Goal: Use online tool/utility: Use online tool/utility

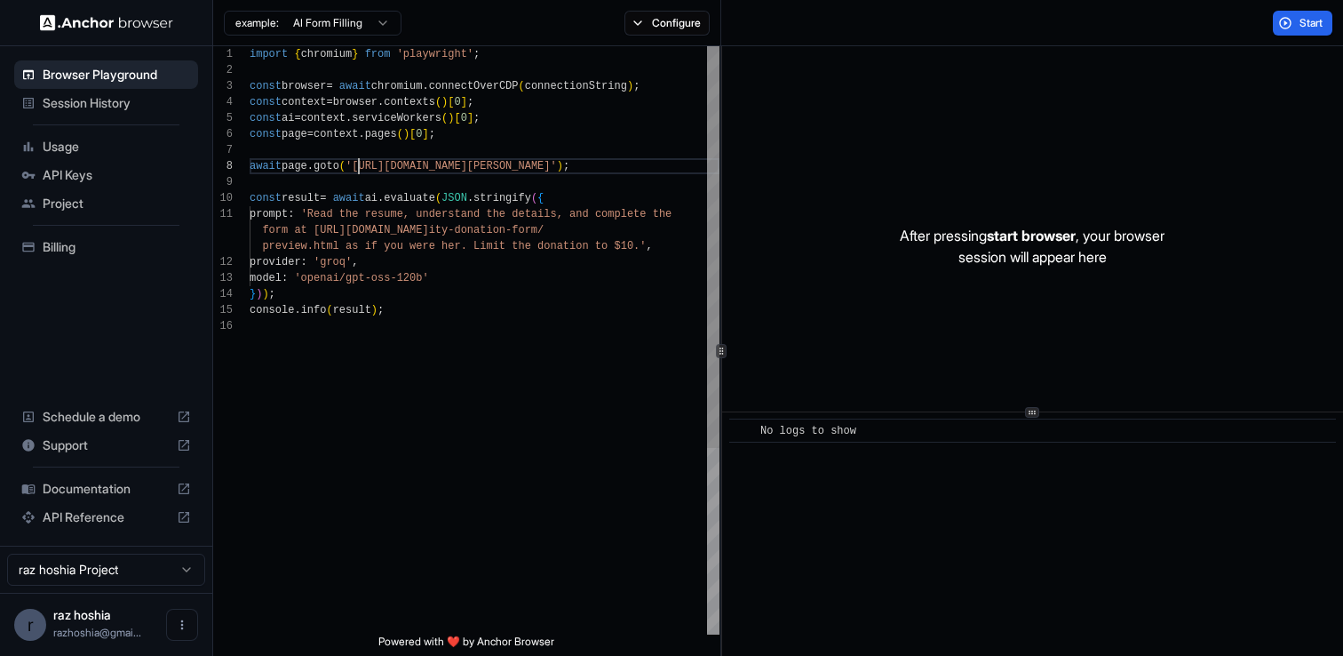
scroll to position [112, 0]
drag, startPoint x: 358, startPoint y: 159, endPoint x: 608, endPoint y: 163, distance: 249.7
click at [608, 163] on div "import { chromium } from 'playwright' ; const browser = await chromium . connec…" at bounding box center [485, 476] width 470 height 860
click at [611, 176] on div "import { chromium } from 'playwright' ; const browser = await chromium . connec…" at bounding box center [485, 476] width 470 height 860
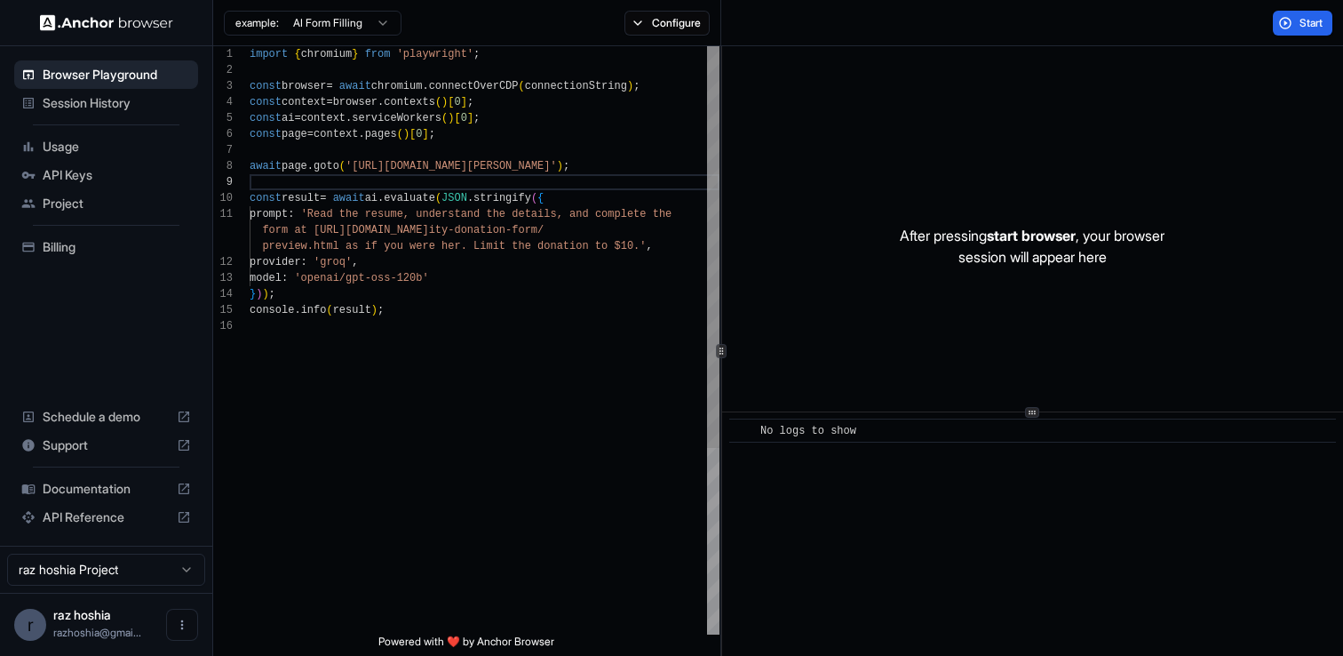
click at [354, 167] on div "import { chromium } from 'playwright' ; const browser = await chromium . connec…" at bounding box center [485, 476] width 470 height 860
drag, startPoint x: 354, startPoint y: 164, endPoint x: 600, endPoint y: 172, distance: 247.1
click at [600, 172] on div "import { chromium } from 'playwright' ; const browser = await chromium . connec…" at bounding box center [485, 476] width 470 height 860
click at [591, 175] on div "import { chromium } from 'playwright' ; const browser = await chromium . connec…" at bounding box center [485, 476] width 470 height 860
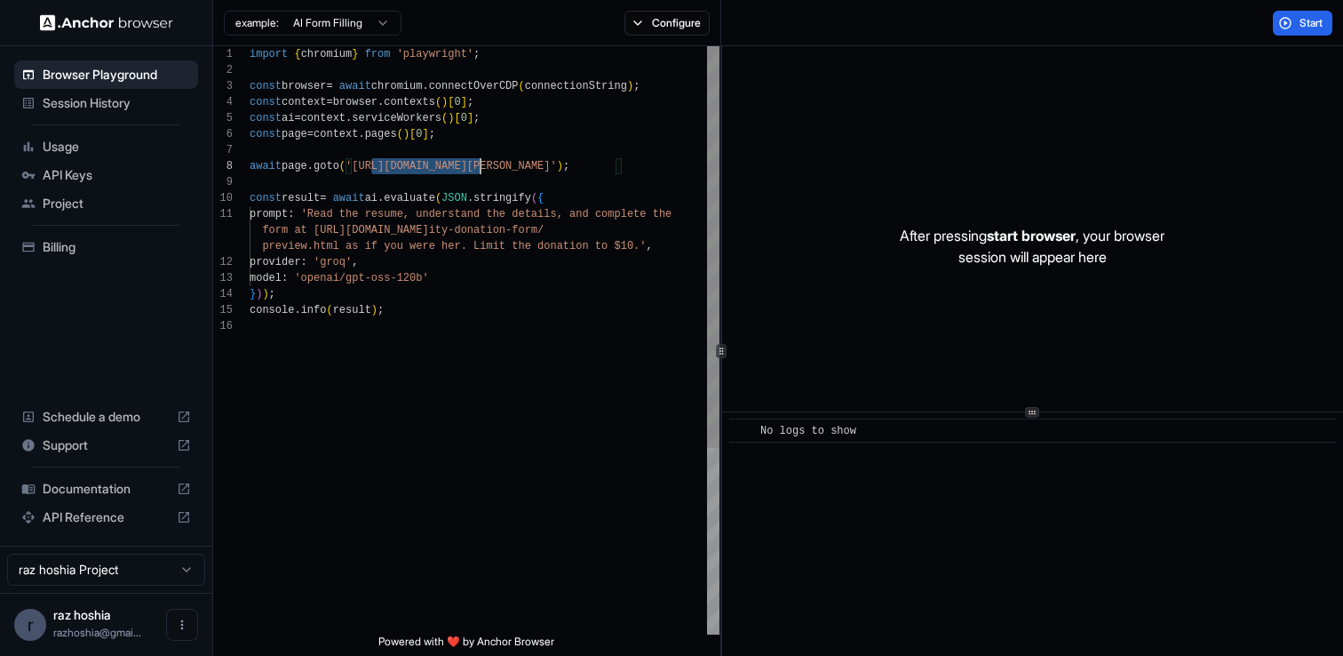
drag, startPoint x: 374, startPoint y: 163, endPoint x: 581, endPoint y: 165, distance: 207.0
click at [581, 165] on div "import { chromium } from 'playwright' ; const browser = await chromium . connec…" at bounding box center [485, 476] width 470 height 860
drag, startPoint x: 358, startPoint y: 165, endPoint x: 420, endPoint y: 156, distance: 62.8
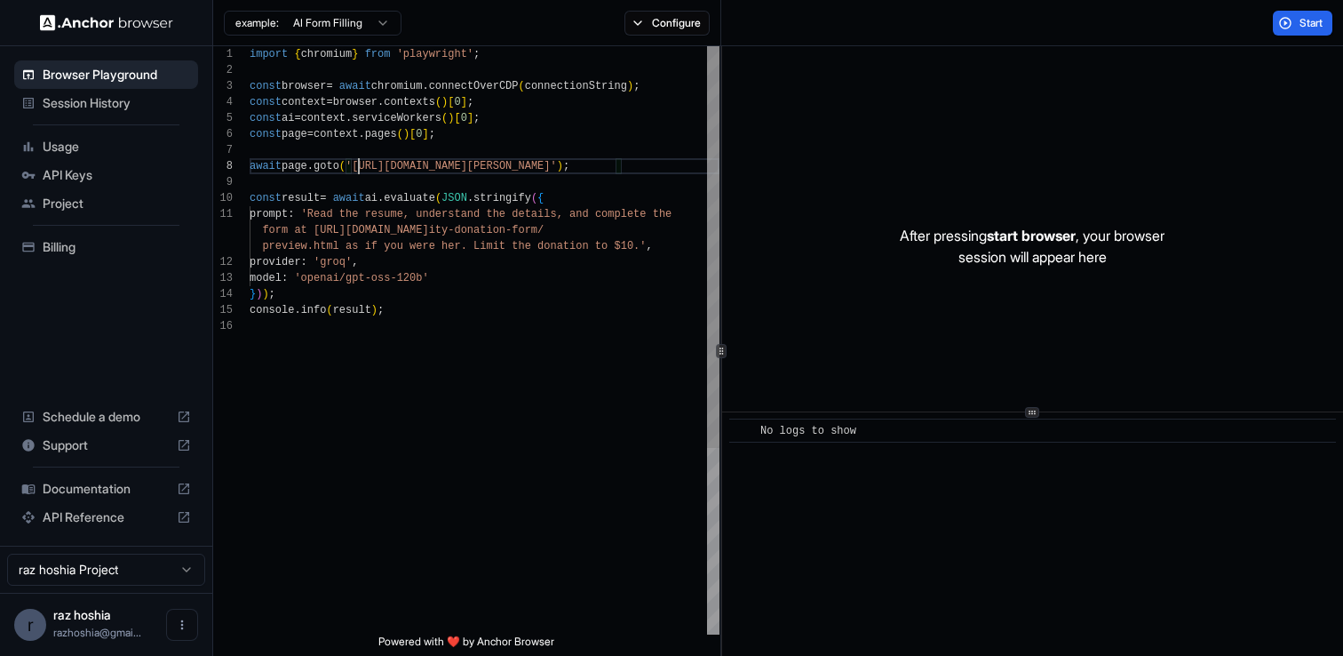
click at [420, 156] on div "import { chromium } from 'playwright' ; const browser = await chromium . connec…" at bounding box center [485, 476] width 470 height 860
type textarea "**********"
click at [331, 216] on div "import { chromium } from 'playwright' ; const browser = await chromium . connec…" at bounding box center [485, 476] width 470 height 860
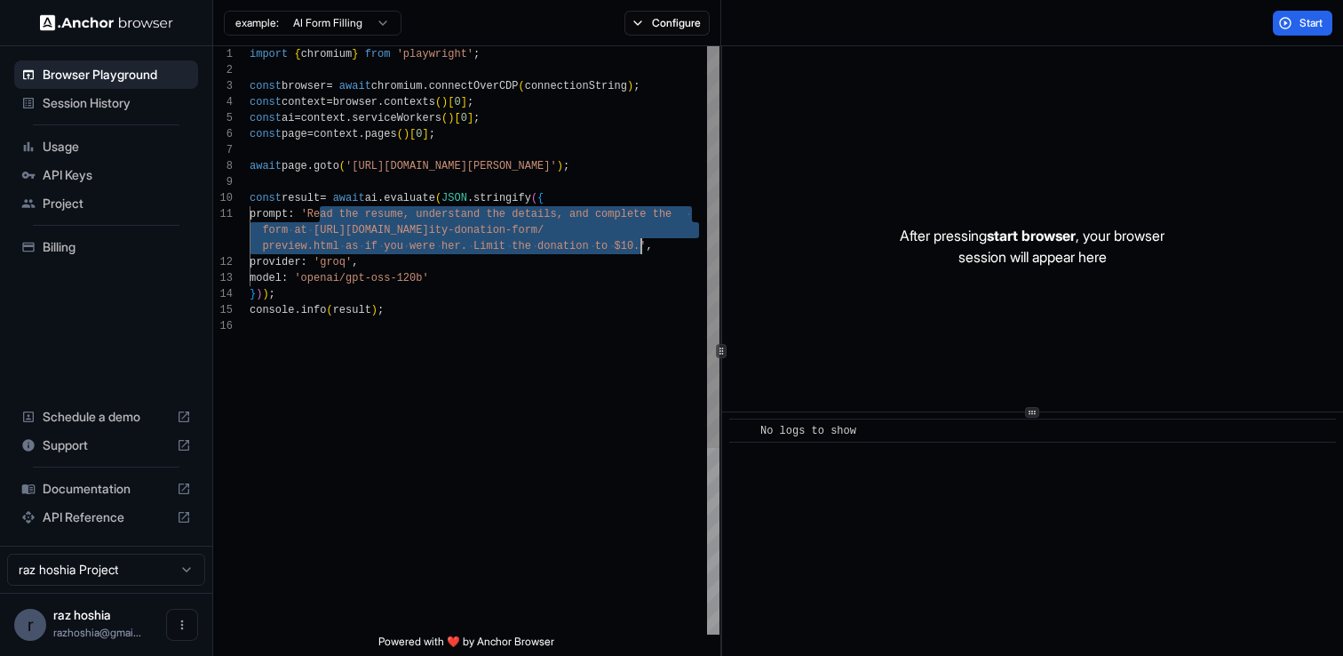
drag, startPoint x: 322, startPoint y: 211, endPoint x: 642, endPoint y: 251, distance: 323.2
click at [642, 251] on div "import { chromium } from 'playwright' ; const browser = await chromium . connec…" at bounding box center [485, 476] width 470 height 860
click at [607, 293] on div "import { chromium } from 'playwright' ; const browser = await chromium . connec…" at bounding box center [485, 476] width 470 height 860
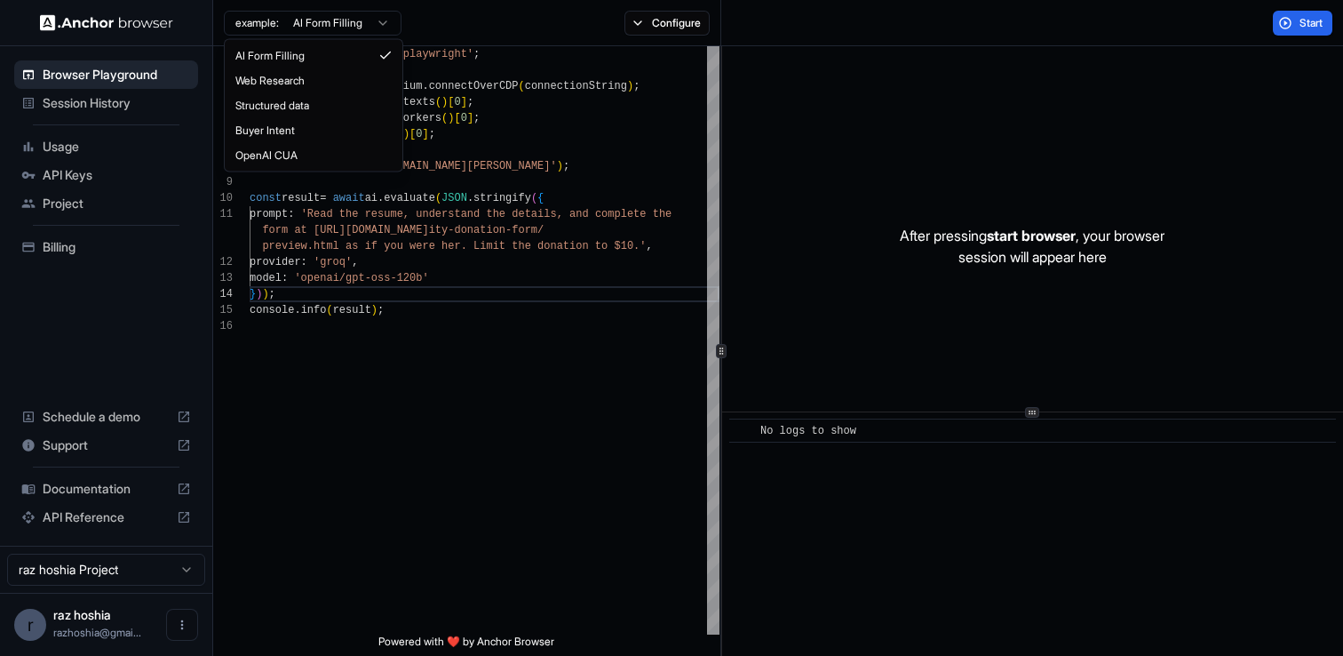
click at [337, 19] on html "Browser Playground Session History Usage API Keys Project Billing Schedule a de…" at bounding box center [671, 328] width 1343 height 656
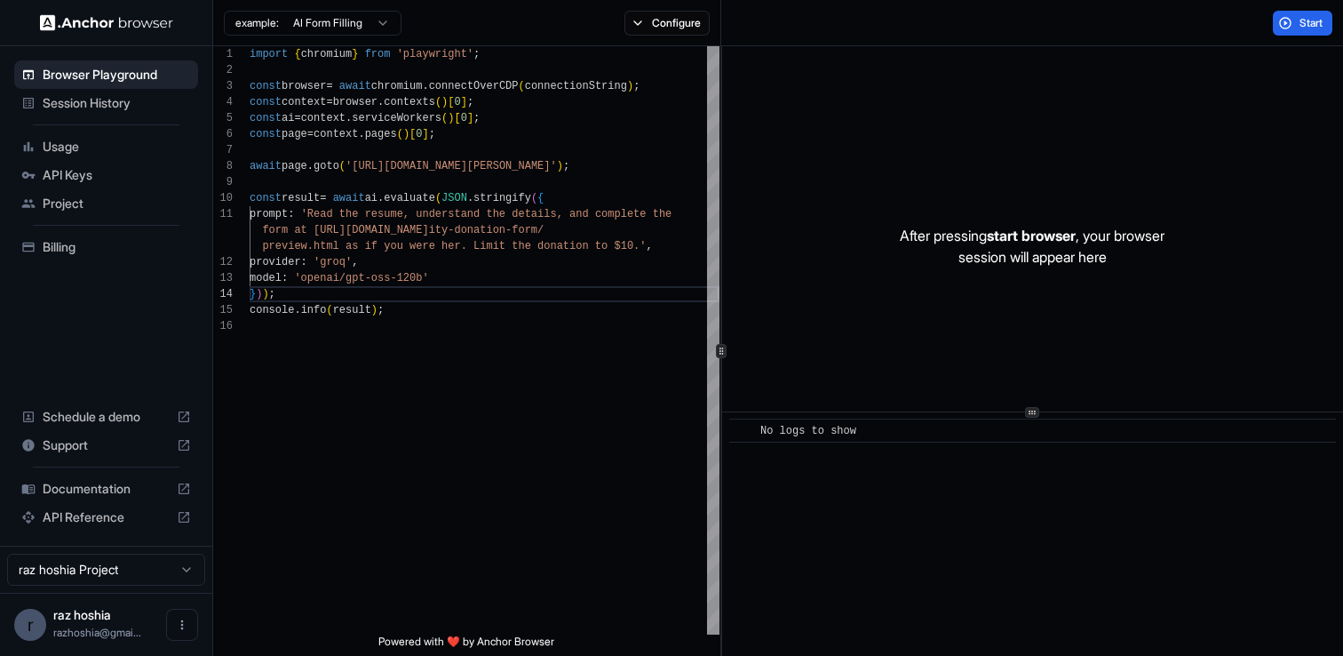
click at [556, 19] on html "Browser Playground Session History Usage API Keys Project Billing Schedule a de…" at bounding box center [671, 328] width 1343 height 656
click at [1306, 16] on span "Start" at bounding box center [1312, 23] width 25 height 14
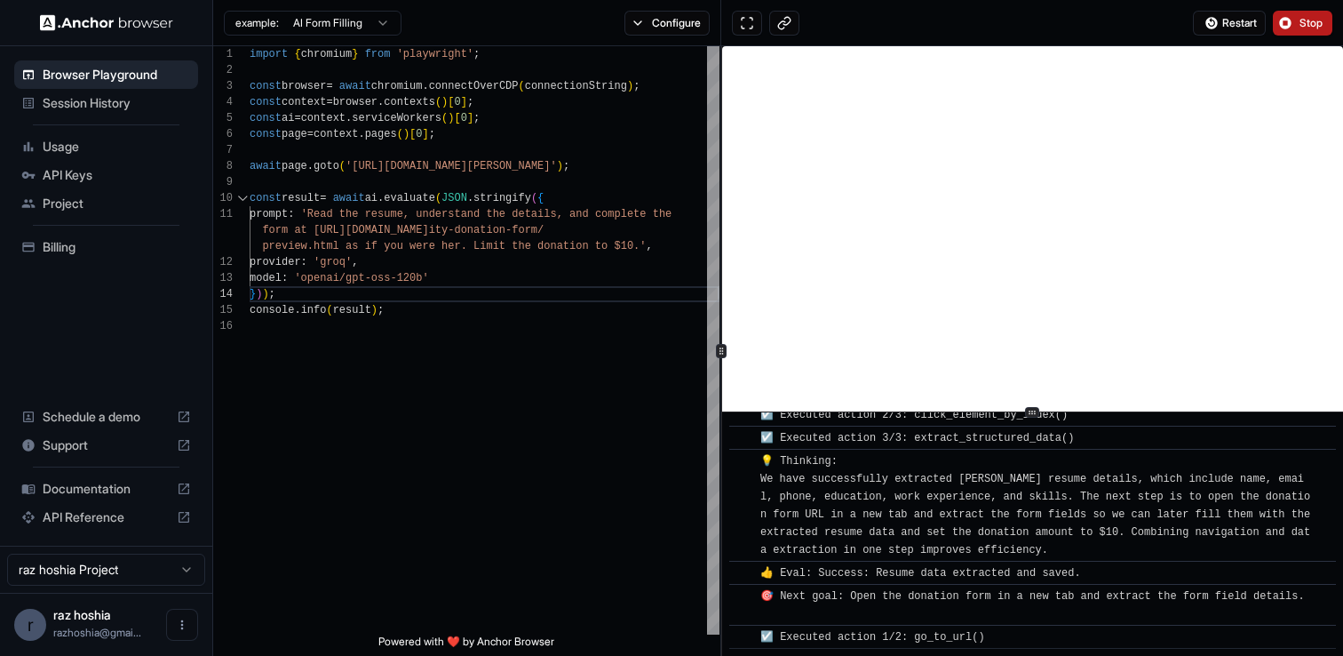
scroll to position [314, 0]
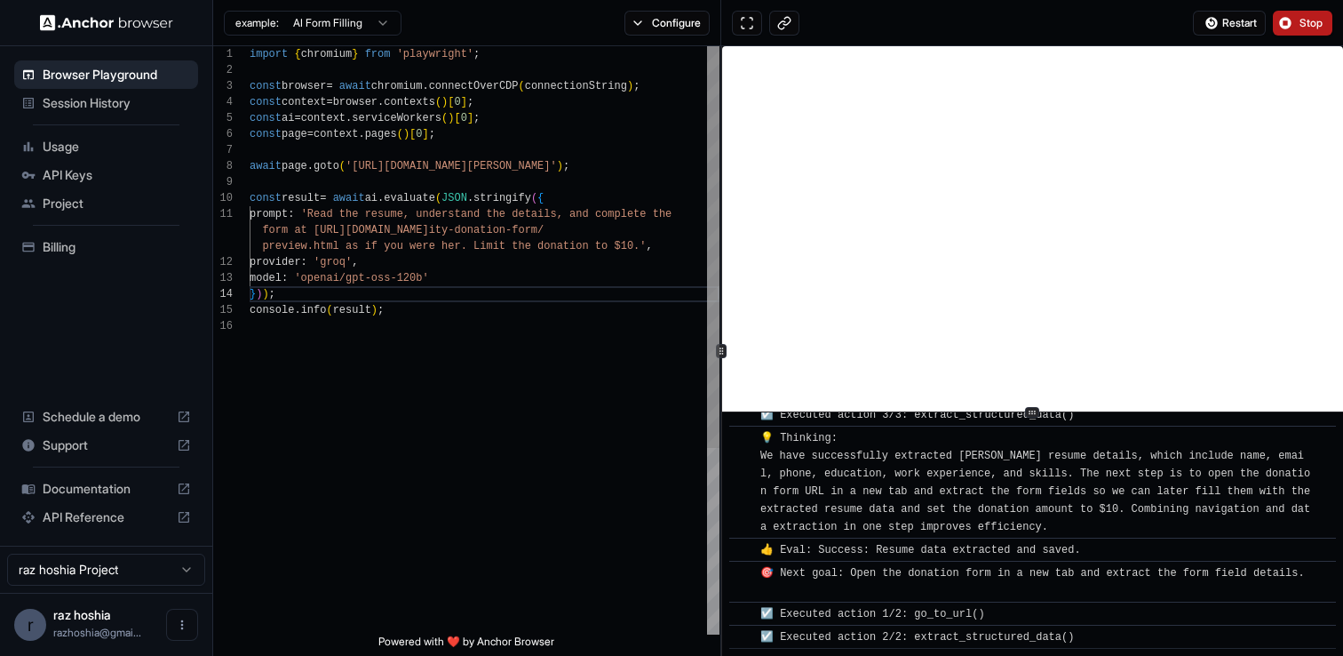
click at [347, 220] on div "import { chromium } from 'playwright' ; const browser = await chromium . connec…" at bounding box center [485, 476] width 470 height 860
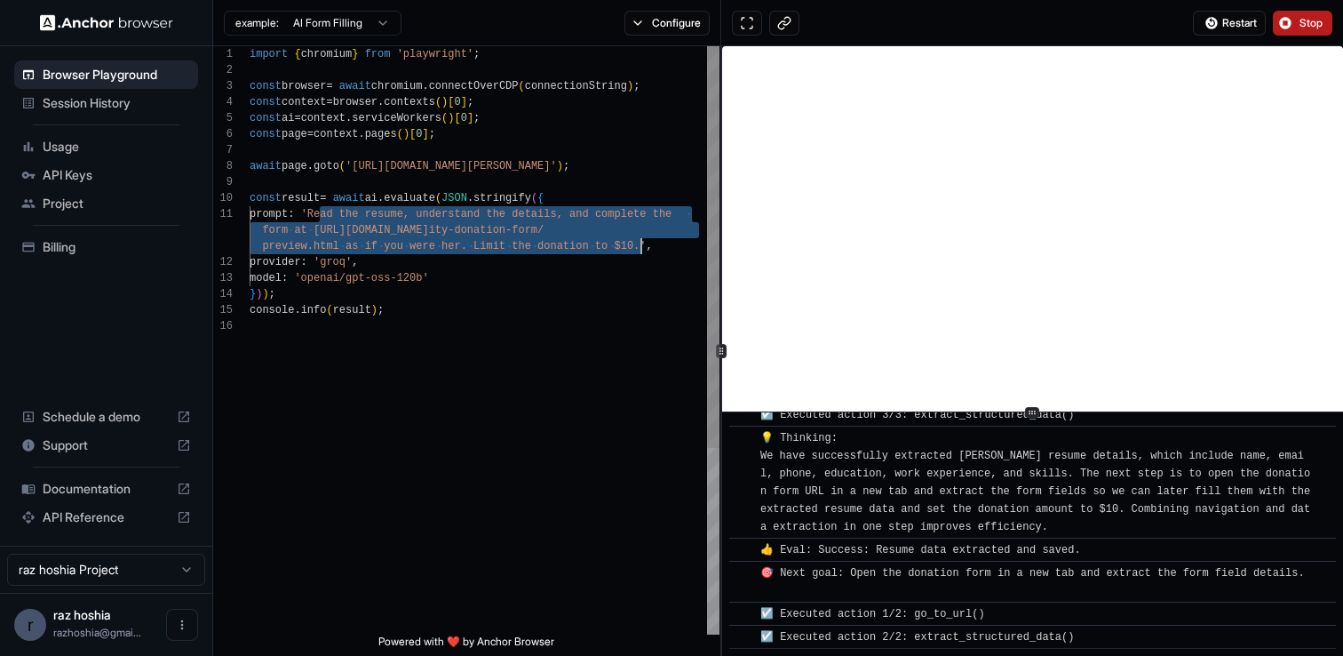
drag, startPoint x: 322, startPoint y: 214, endPoint x: 643, endPoint y: 245, distance: 323.1
click at [643, 245] on div "import { chromium } from 'playwright' ; const browser = await chromium . connec…" at bounding box center [485, 476] width 470 height 860
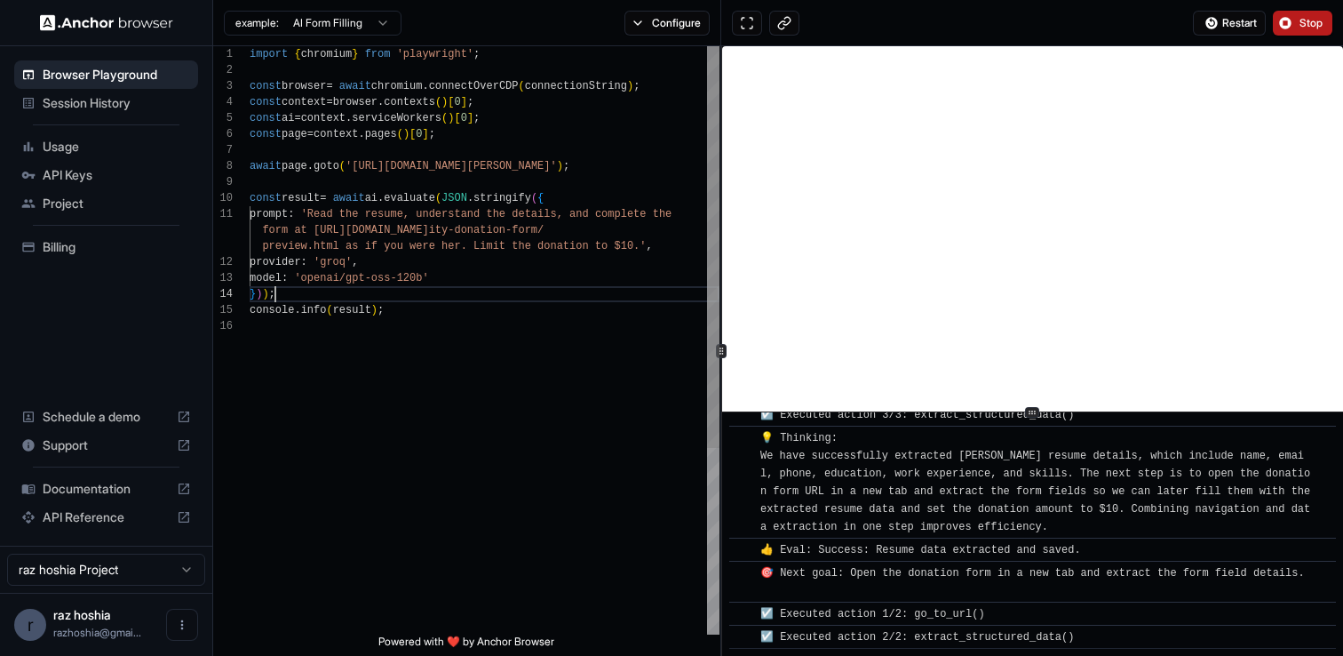
scroll to position [80, 0]
click at [624, 290] on div "import { chromium } from 'playwright' ; const browser = await chromium . connec…" at bounding box center [485, 476] width 470 height 860
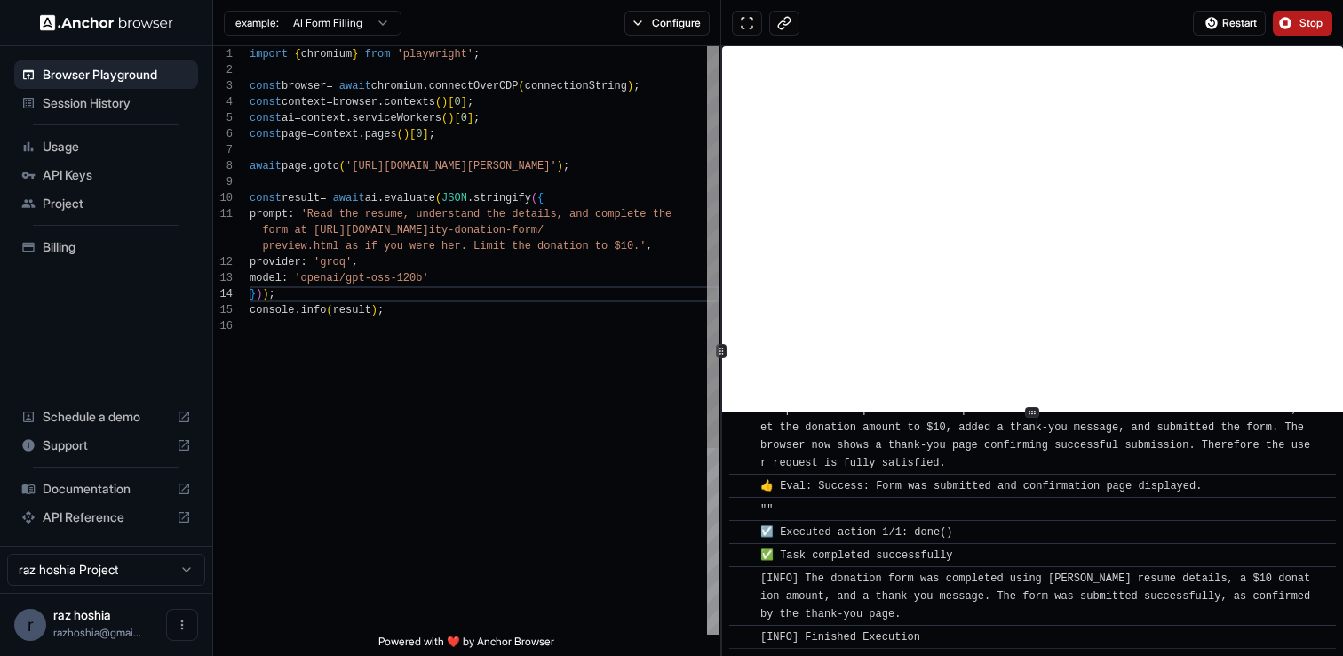
scroll to position [0, 0]
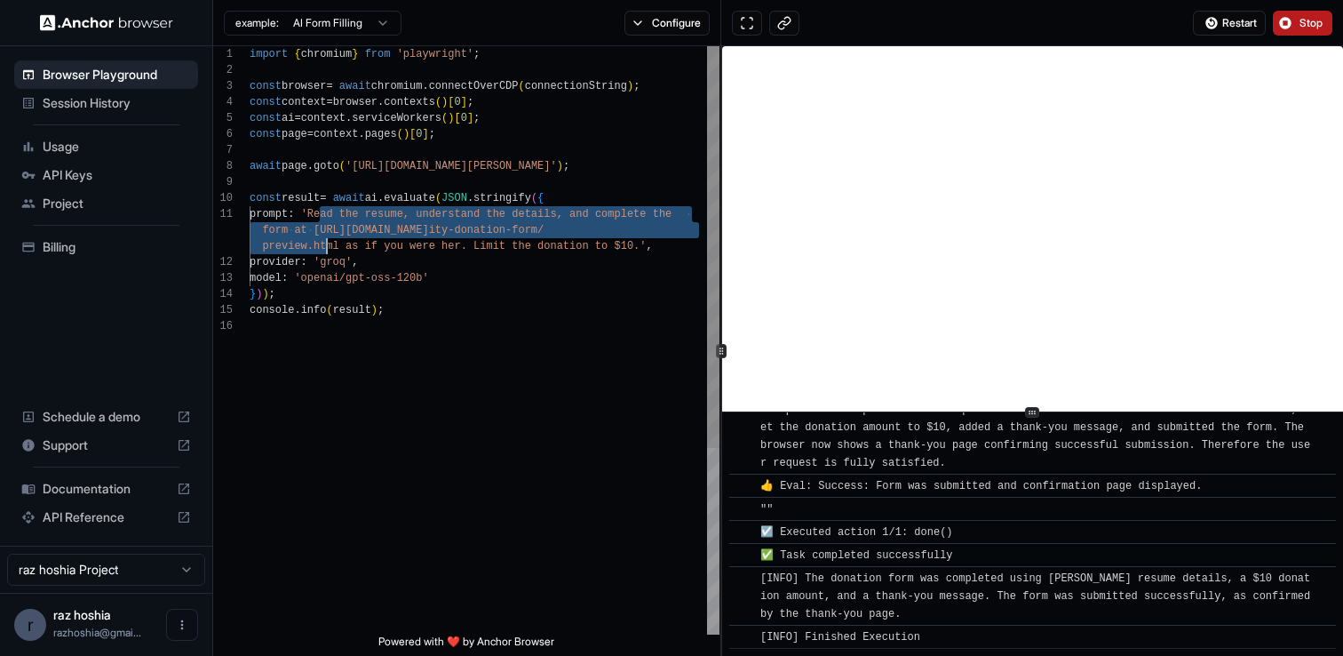
drag, startPoint x: 322, startPoint y: 211, endPoint x: 323, endPoint y: 244, distance: 33.8
click at [323, 244] on div "import { chromium } from 'playwright' ; const browser = await chromium . connec…" at bounding box center [485, 476] width 470 height 860
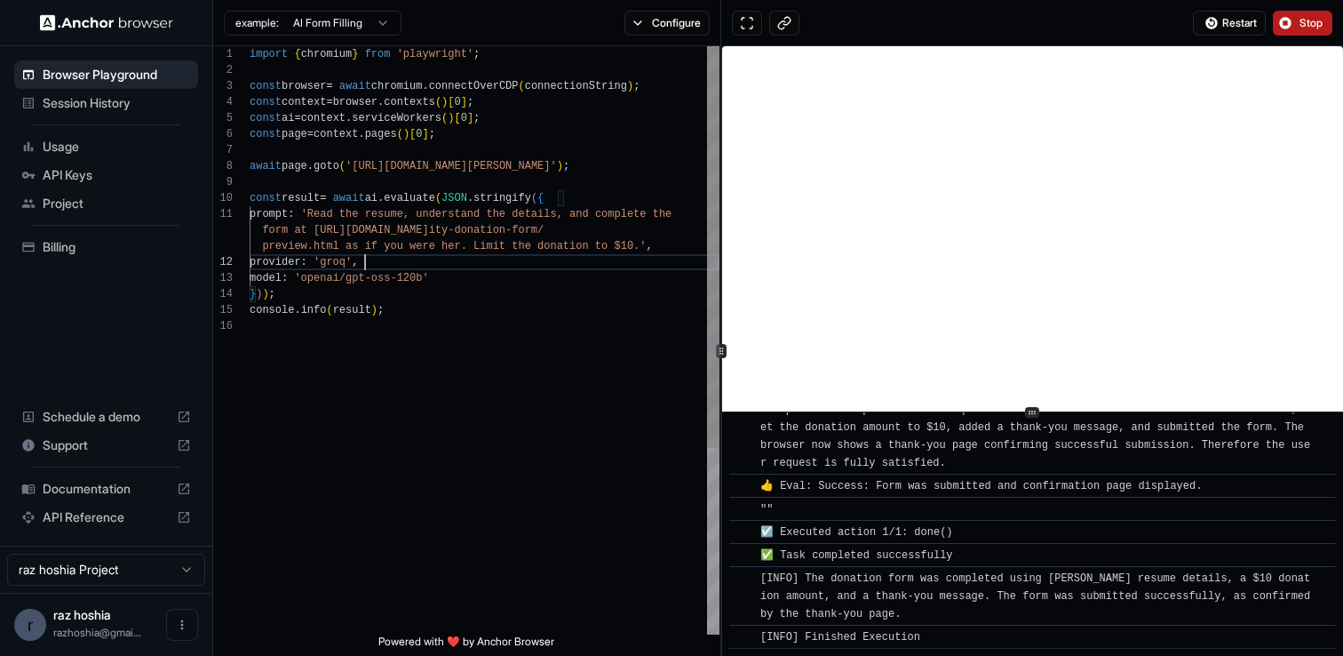
scroll to position [48, 0]
click at [362, 266] on div "import { chromium } from 'playwright' ; const browser = await chromium . connec…" at bounding box center [485, 476] width 470 height 860
click at [569, 271] on div "import { chromium } from 'playwright' ; const browser = await chromium . connec…" at bounding box center [485, 476] width 470 height 860
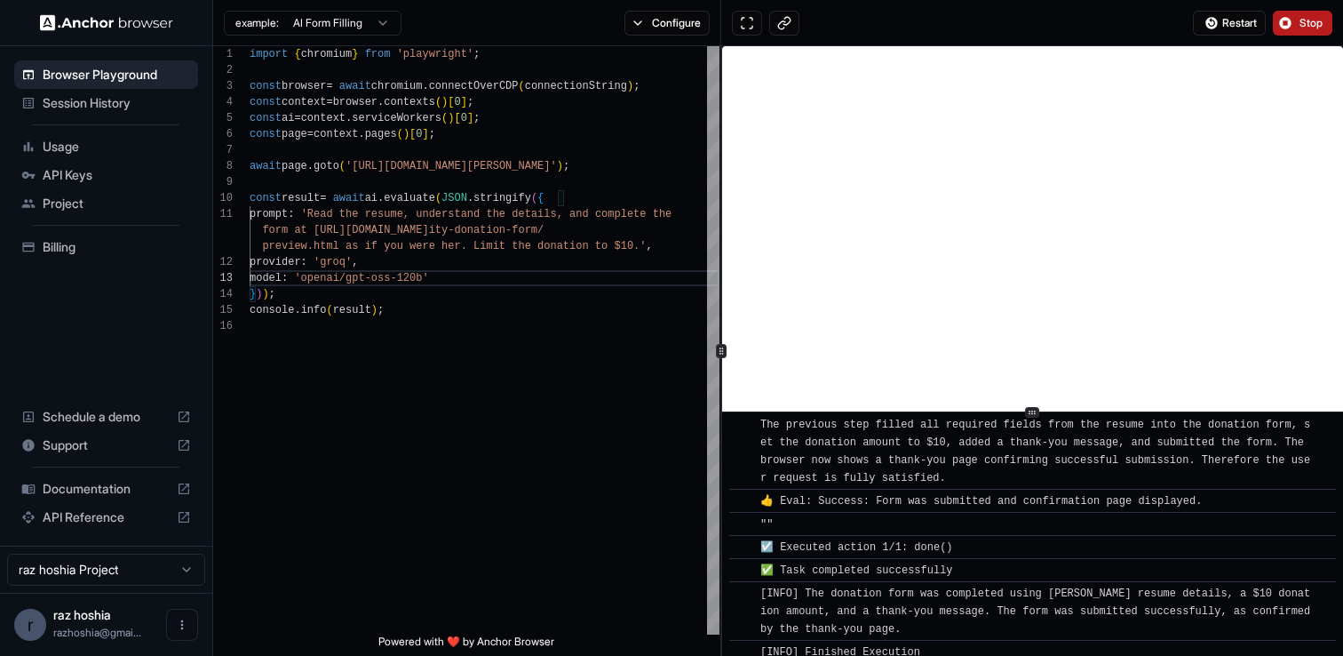
scroll to position [934, 0]
click at [408, 218] on div "import { chromium } from 'playwright' ; const browser = await chromium . connec…" at bounding box center [485, 476] width 470 height 860
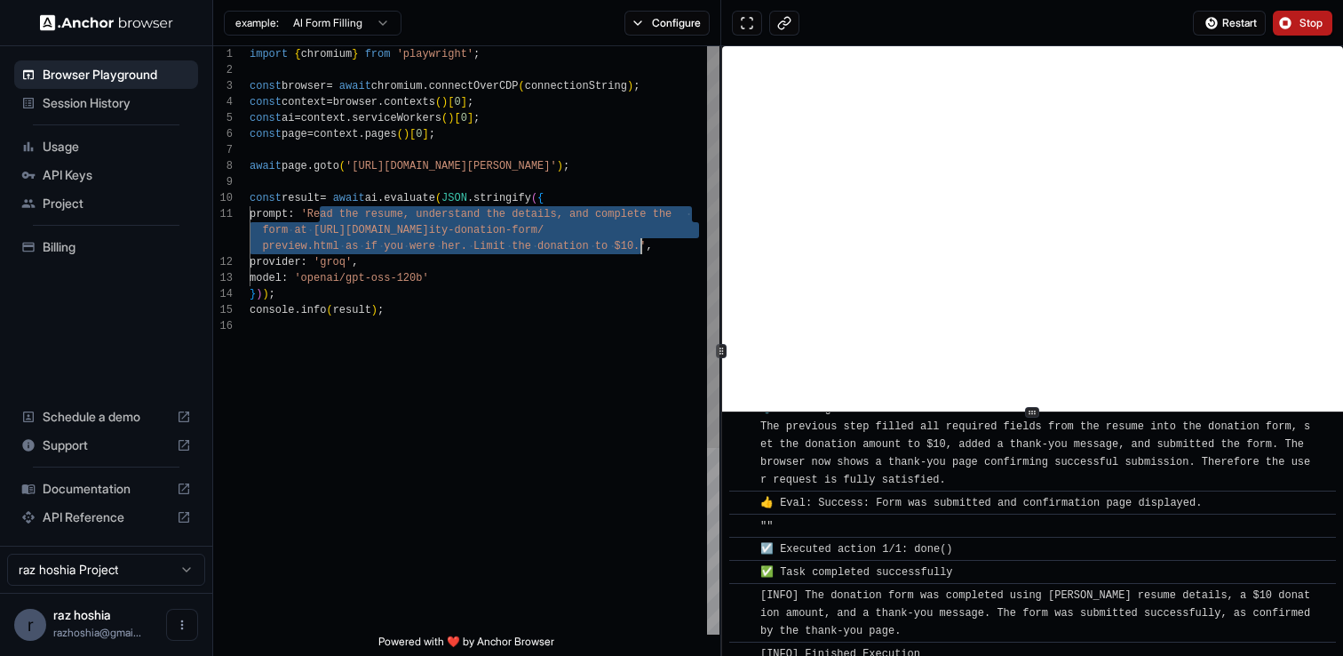
drag, startPoint x: 321, startPoint y: 215, endPoint x: 641, endPoint y: 249, distance: 322.4
click at [641, 249] on div "import { chromium } from 'playwright' ; const browser = await chromium . connec…" at bounding box center [485, 476] width 470 height 860
click at [639, 260] on div "import { chromium } from 'playwright' ; const browser = await chromium . connec…" at bounding box center [485, 476] width 470 height 860
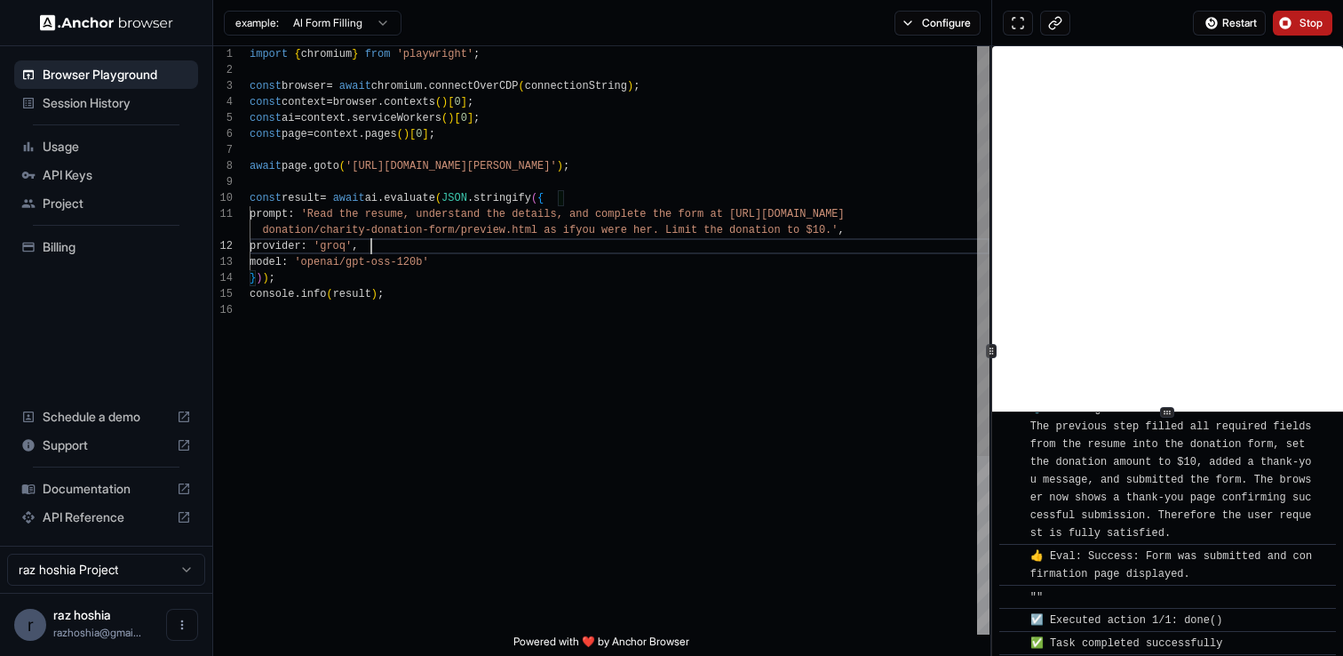
scroll to position [1449, 0]
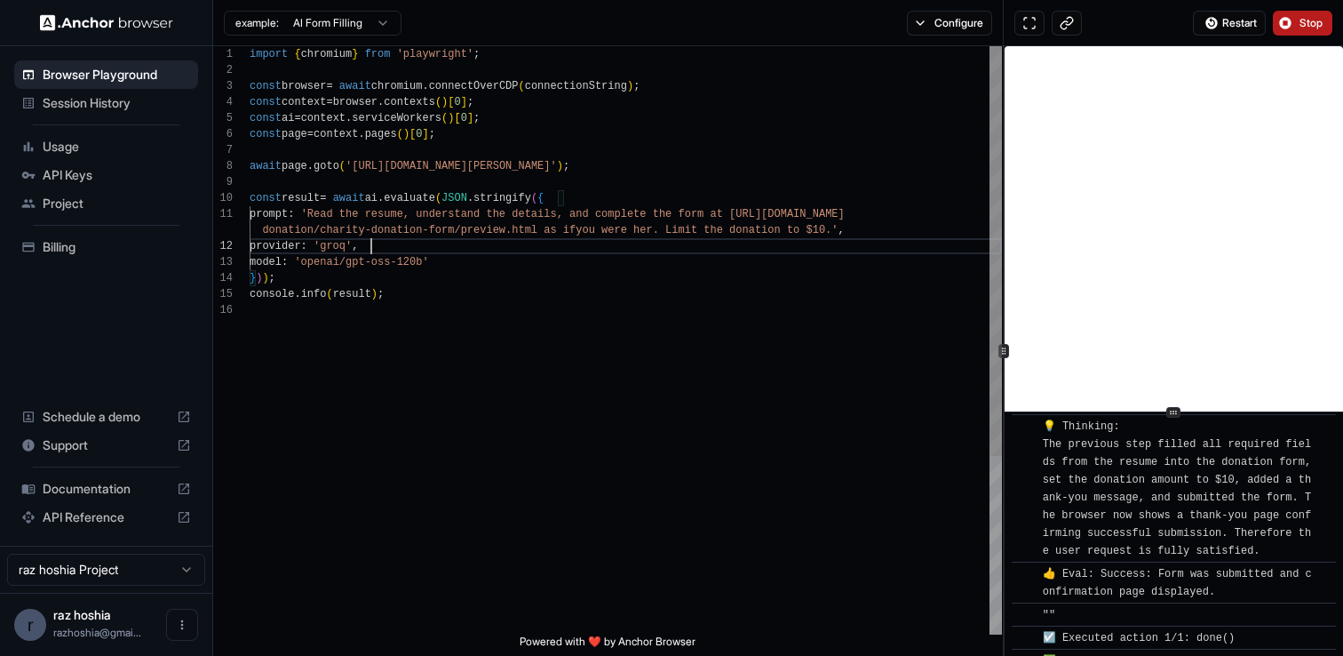
click at [1096, 256] on div "1 2 3 4 5 6 7 8 9 10 11 12 13 14 15 16 import { chromium } from 'playwright' ; …" at bounding box center [778, 350] width 1130 height 609
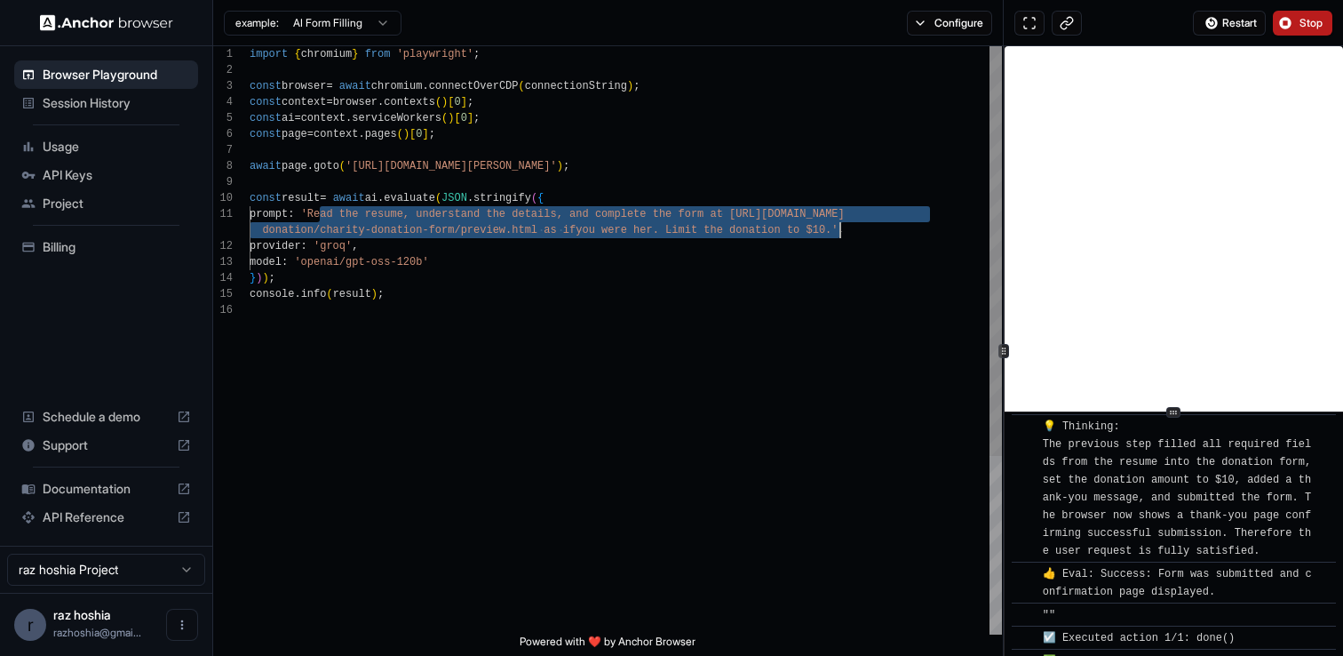
drag, startPoint x: 320, startPoint y: 211, endPoint x: 839, endPoint y: 225, distance: 519.8
click at [839, 225] on div "model : 'openai/gpt-oss-120b' } ) ) ; console . info ( result ) ; prompt : 'Rea…" at bounding box center [626, 468] width 752 height 844
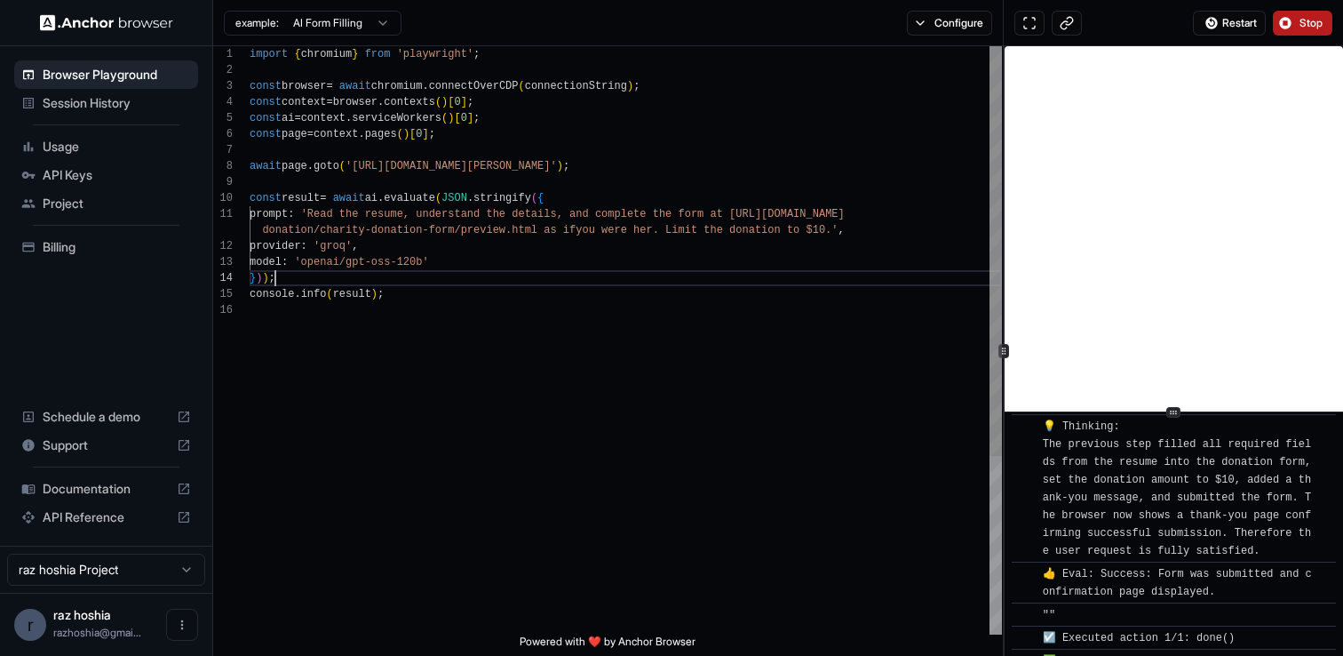
scroll to position [64, 0]
click at [820, 280] on div "model : 'openai/gpt-oss-120b' } ) ) ; console . info ( result ) ; prompt : 'Rea…" at bounding box center [626, 468] width 752 height 844
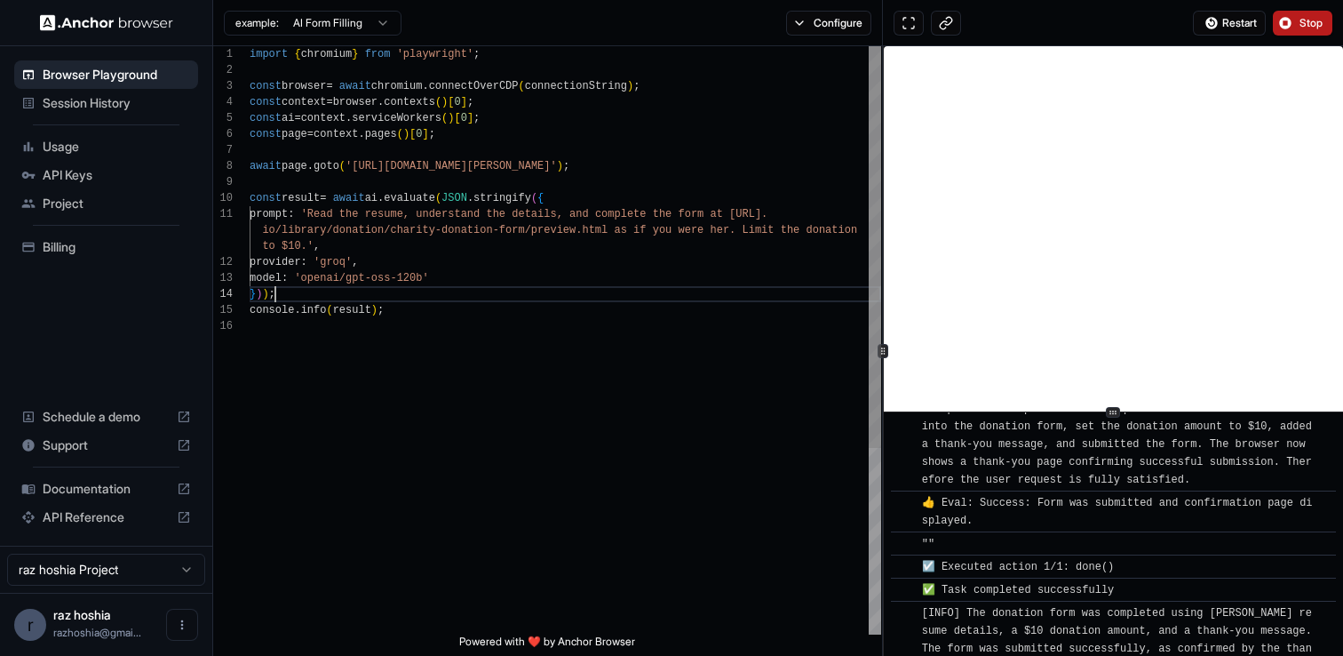
scroll to position [1058, 0]
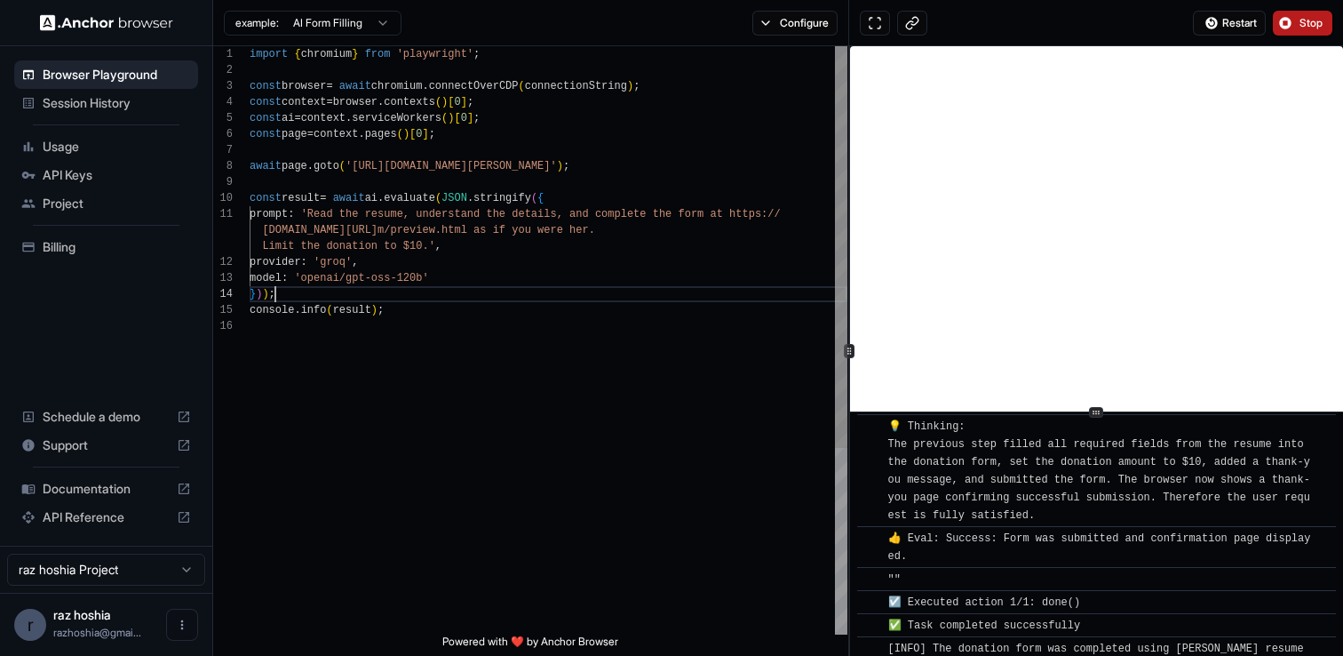
click at [849, 243] on div at bounding box center [849, 350] width 1 height 609
click at [625, 250] on div "import { chromium } from 'playwright' ; const browser = await chromium . connec…" at bounding box center [549, 476] width 598 height 860
click at [368, 281] on div "import { chromium } from 'playwright' ; const browser = await chromium . connec…" at bounding box center [549, 476] width 598 height 860
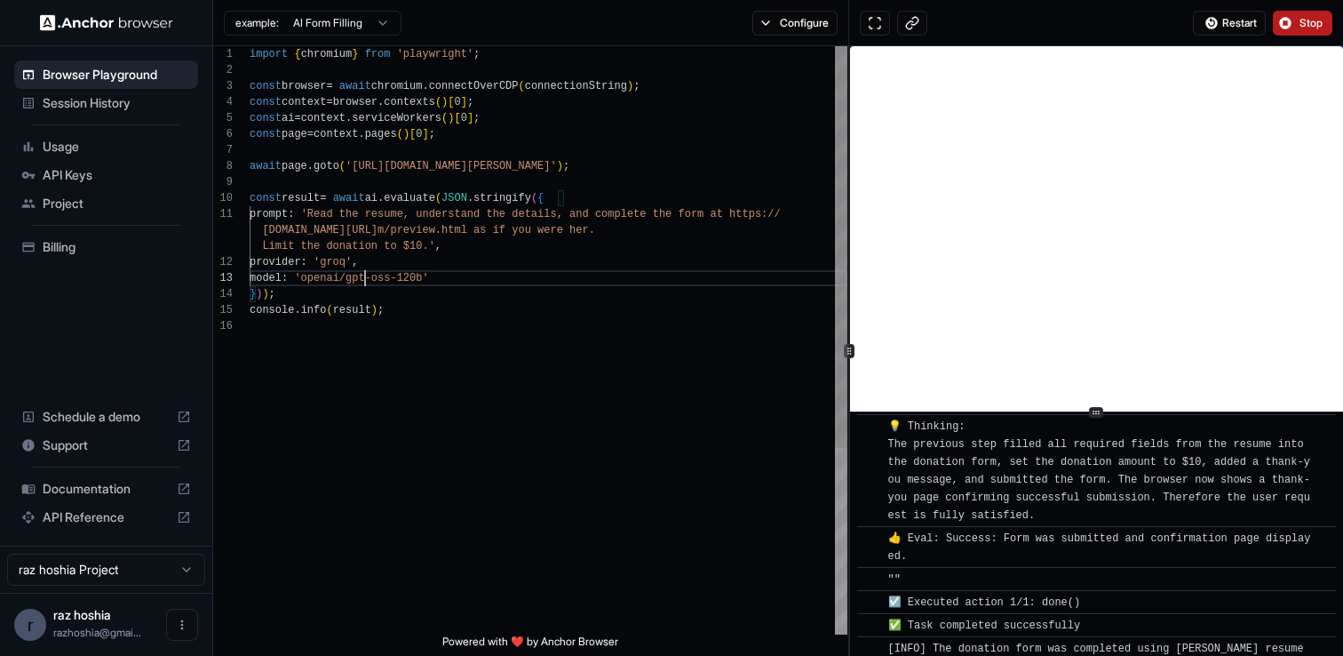
click at [368, 281] on div "import { chromium } from 'playwright' ; const browser = await chromium . connec…" at bounding box center [549, 476] width 598 height 860
click at [394, 284] on div "import { chromium } from 'playwright' ; const browser = await chromium . connec…" at bounding box center [549, 476] width 598 height 860
click at [372, 281] on div "import { chromium } from 'playwright' ; const browser = await chromium . connec…" at bounding box center [549, 476] width 598 height 860
click at [410, 286] on div "import { chromium } from 'playwright' ; const browser = await chromium . connec…" at bounding box center [549, 476] width 598 height 860
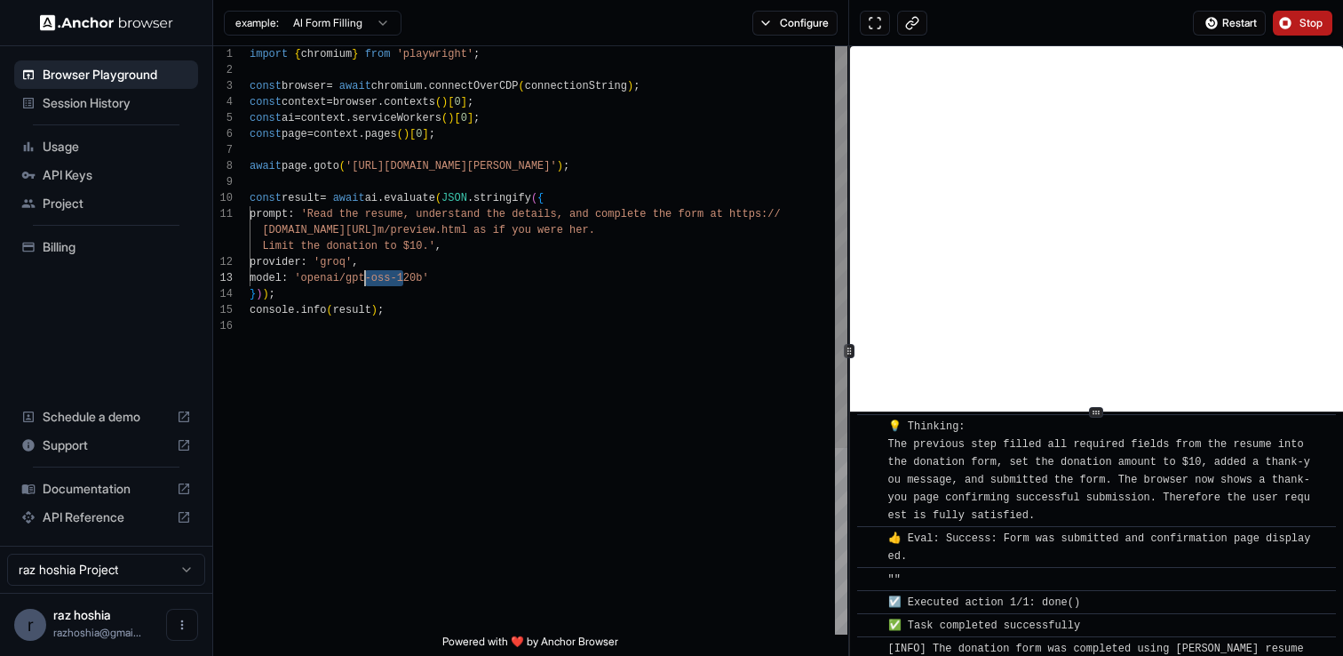
drag, startPoint x: 403, startPoint y: 281, endPoint x: 365, endPoint y: 278, distance: 38.3
click at [365, 278] on div "import { chromium } from 'playwright' ; const browser = await chromium . connec…" at bounding box center [549, 476] width 598 height 860
click at [358, 297] on div "import { chromium } from 'playwright' ; const browser = await chromium . connec…" at bounding box center [549, 476] width 598 height 860
